Goal: Information Seeking & Learning: Learn about a topic

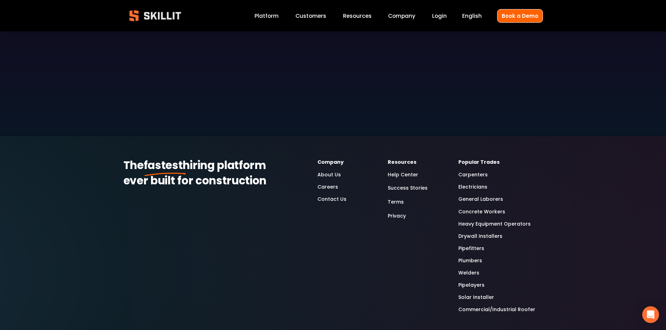
scroll to position [2036, 0]
click at [471, 269] on link "Welders" at bounding box center [468, 273] width 21 height 8
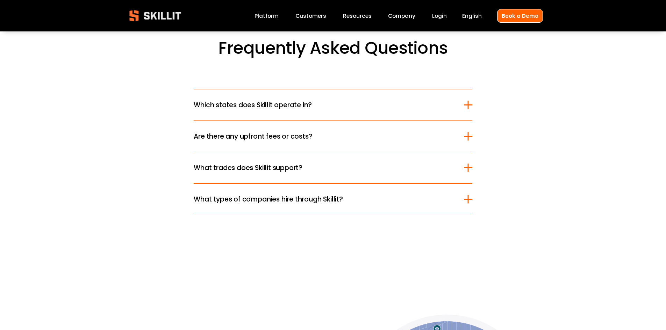
scroll to position [1712, 0]
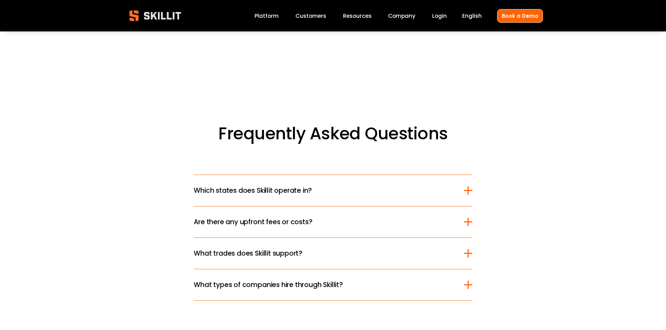
click at [274, 186] on span "Which states does Skillit operate in?" at bounding box center [329, 191] width 270 height 10
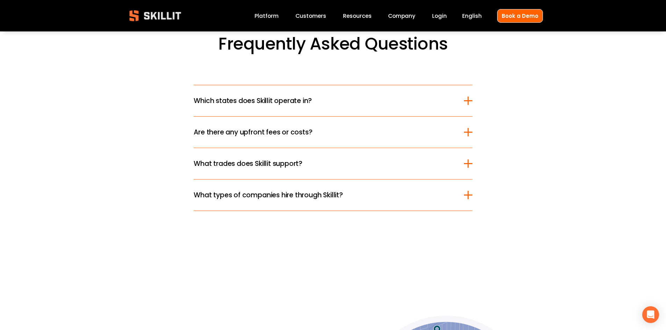
scroll to position [1798, 0]
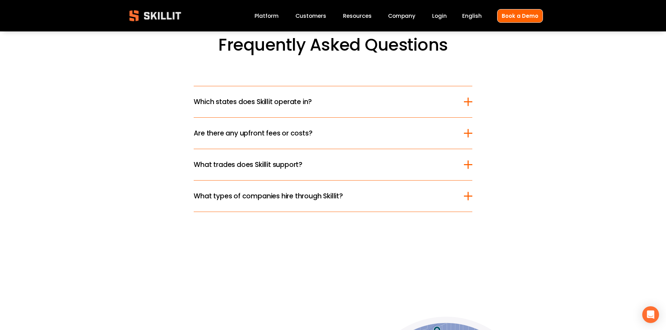
click at [467, 197] on div at bounding box center [468, 196] width 8 height 8
